Goal: Download file/media

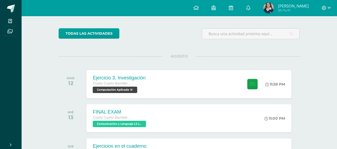
scroll to position [28, 0]
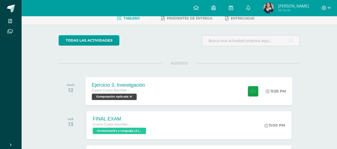
click at [167, 87] on div "Ejercicio 3, Investigación Cuarto Cuarto Bachillerato en Ciencias y Letras con …" at bounding box center [188, 91] width 207 height 28
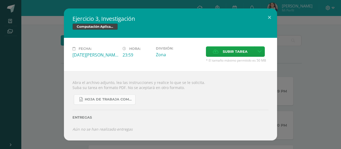
click at [113, 100] on span "Hoja de trabaja Compu Aplicada.docx" at bounding box center [109, 99] width 48 height 4
click at [223, 54] on span "Subir tarea" at bounding box center [234, 52] width 25 height 10
click at [0, 0] on input "Subir tarea" at bounding box center [0, 0] width 0 height 0
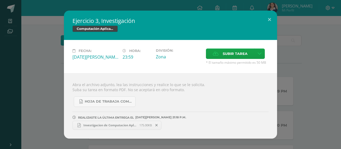
click at [156, 124] on icon at bounding box center [156, 125] width 2 height 4
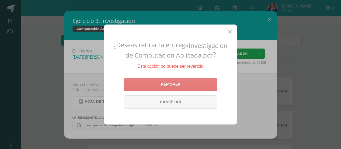
click at [204, 84] on link "Remover" at bounding box center [170, 84] width 93 height 13
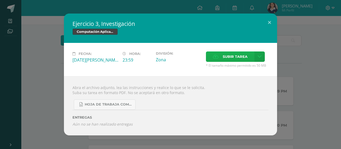
click at [227, 58] on span "Subir tarea" at bounding box center [234, 57] width 25 height 10
click at [0, 0] on input "Subir tarea" at bounding box center [0, 0] width 0 height 0
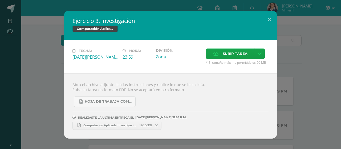
click at [106, 125] on span "Computacion Aplicada Investigacion.pdf" at bounding box center [110, 125] width 59 height 4
click at [270, 22] on button at bounding box center [269, 20] width 15 height 18
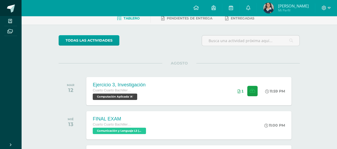
click at [11, 8] on span at bounding box center [11, 9] width 8 height 8
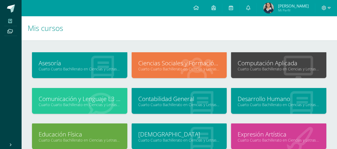
click at [260, 64] on link "Computación Aplicada" at bounding box center [278, 63] width 82 height 8
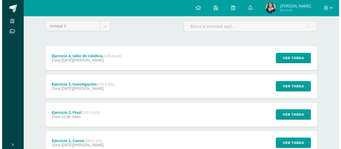
scroll to position [53, 0]
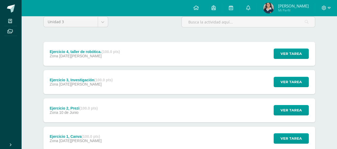
click at [128, 50] on div "Ejercicio 4, taller de robótica. (100.0 pts) Zona [DATE][PERSON_NAME] Ver tarea…" at bounding box center [178, 54] width 271 height 24
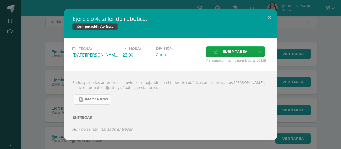
click at [92, 98] on span "imagen.png" at bounding box center [96, 99] width 23 height 4
